Goal: Use online tool/utility

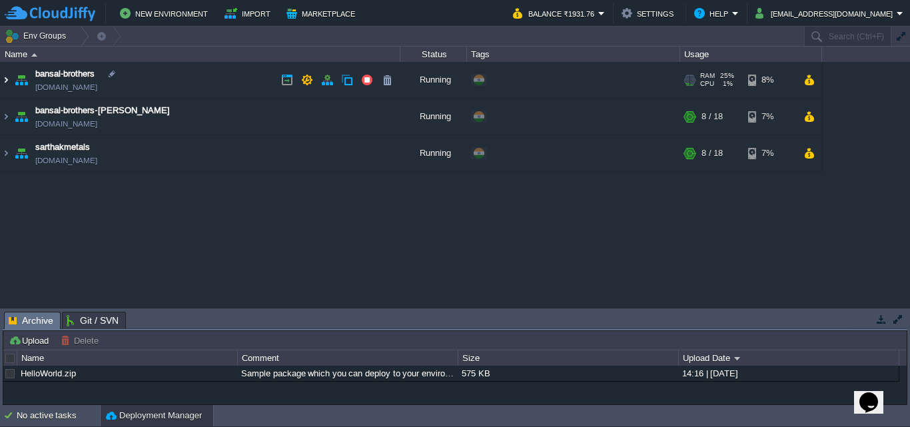
click at [4, 81] on img at bounding box center [6, 80] width 11 height 36
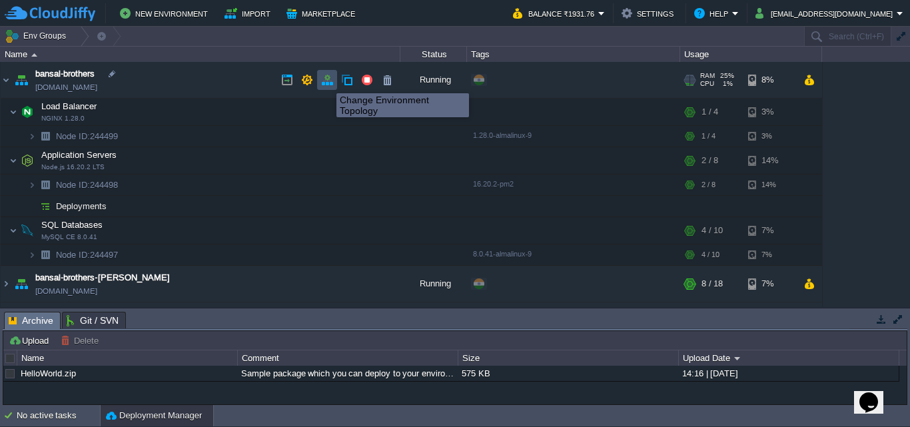
click at [326, 81] on button "button" at bounding box center [327, 80] width 12 height 12
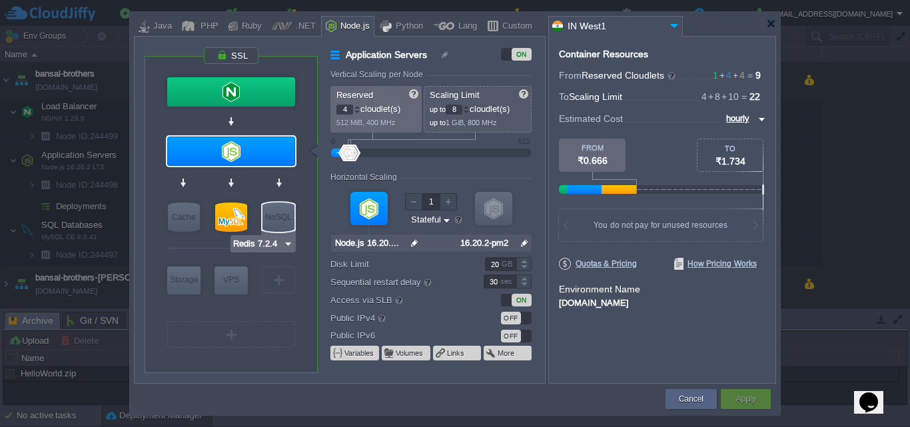
type input "MySQL CE 8.0.41"
click at [226, 219] on div at bounding box center [231, 217] width 32 height 29
type input "SQL Databases"
type input "10"
type input "MySQL CE 8.0.41"
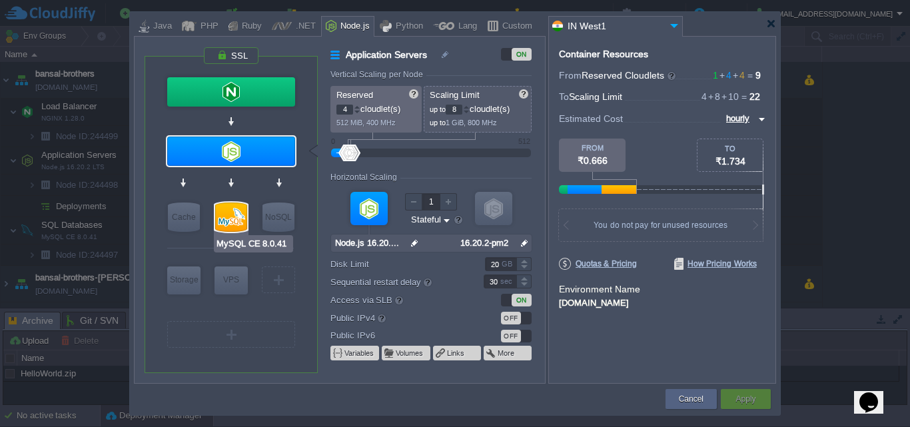
type input "null"
type input "8.0.41-almalin..."
type input "Stateless"
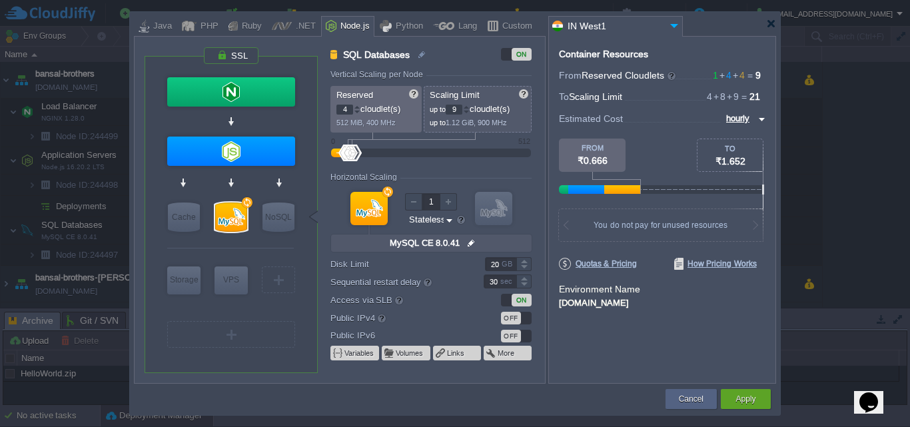
click at [470, 111] on div at bounding box center [466, 112] width 7 height 5
type input "6"
click at [470, 111] on div at bounding box center [466, 112] width 7 height 5
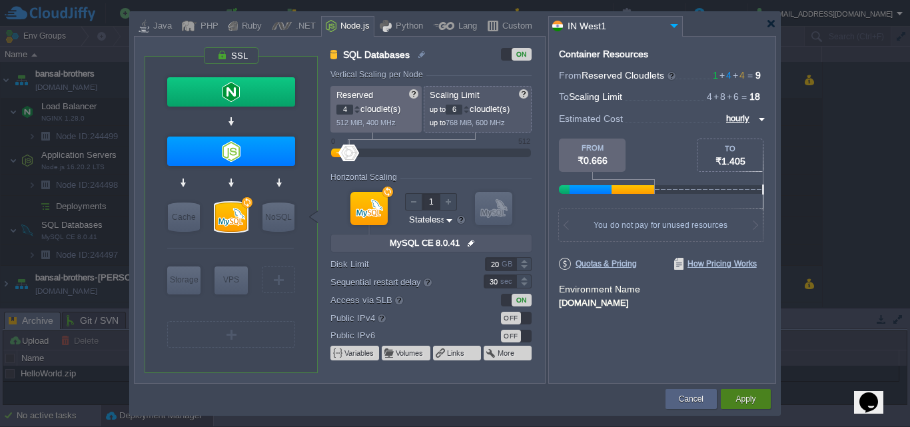
click at [749, 398] on button "Apply" at bounding box center [746, 398] width 20 height 13
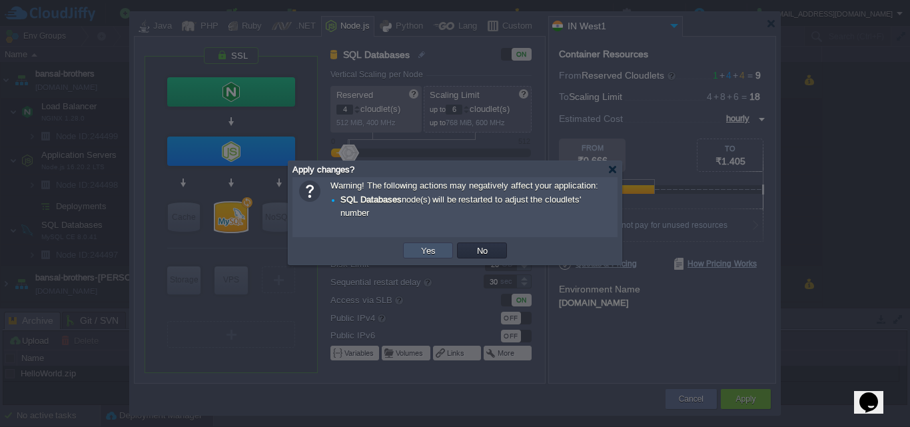
click at [426, 253] on button "Yes" at bounding box center [428, 251] width 23 height 12
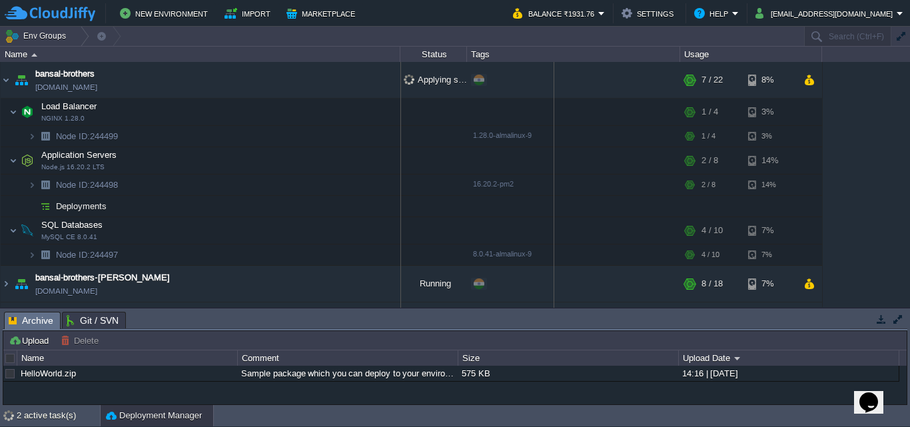
drag, startPoint x: 466, startPoint y: 51, endPoint x: 556, endPoint y: 43, distance: 91.0
click at [556, 43] on div "Env Groups Search (Ctrl+F) auto-gen Name Status Tags Usage bansal-brothers [DOM…" at bounding box center [455, 167] width 910 height 281
